Goal: Task Accomplishment & Management: Use online tool/utility

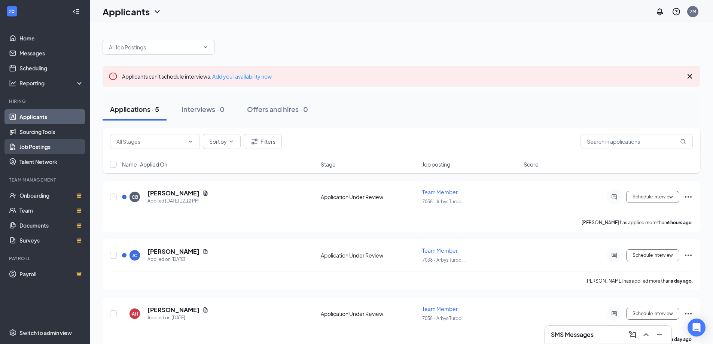
click at [26, 150] on link "Job Postings" at bounding box center [51, 146] width 64 height 15
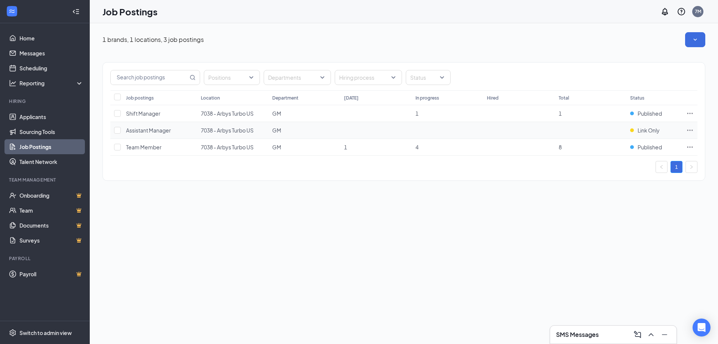
click at [693, 128] on icon "Ellipses" at bounding box center [689, 129] width 7 height 7
click at [648, 183] on li "Link to job posting" at bounding box center [638, 176] width 112 height 17
click at [53, 137] on link "Sourcing Tools" at bounding box center [51, 131] width 64 height 15
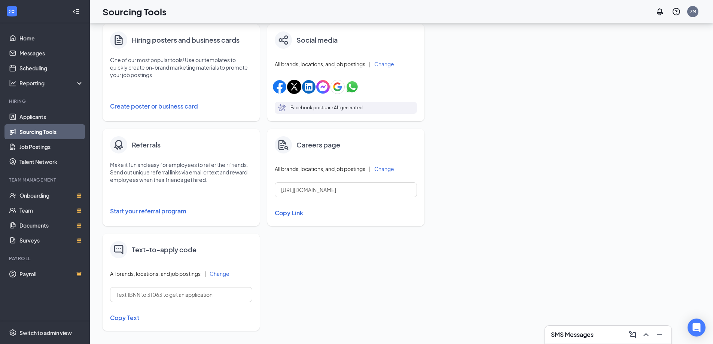
scroll to position [136, 0]
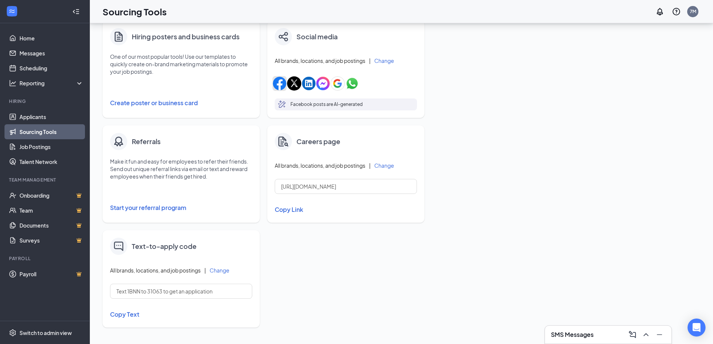
click at [282, 78] on img "button" at bounding box center [279, 83] width 13 height 13
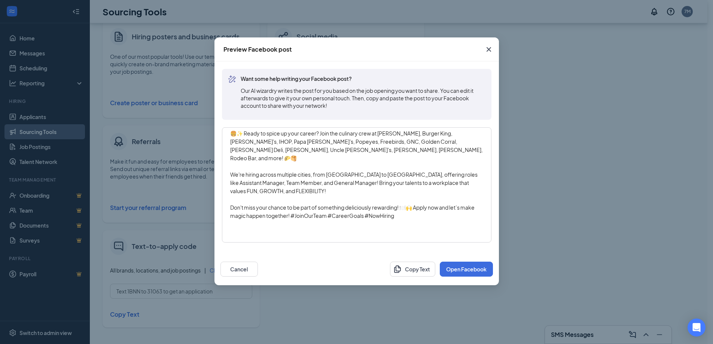
scroll to position [0, 0]
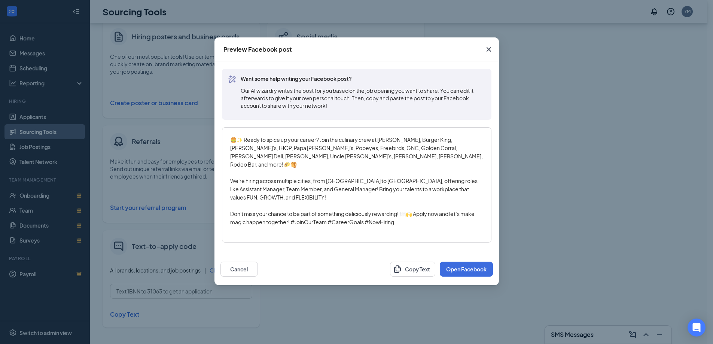
click at [485, 49] on icon "Cross" at bounding box center [488, 49] width 9 height 9
